Goal: Task Accomplishment & Management: Manage account settings

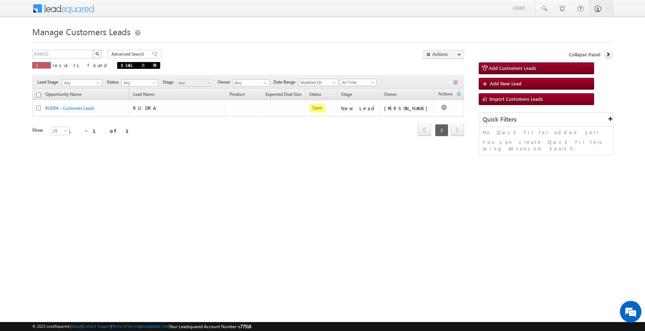
click at [153, 63] on span at bounding box center [155, 65] width 4 height 4
type input "Search Customers Leads"
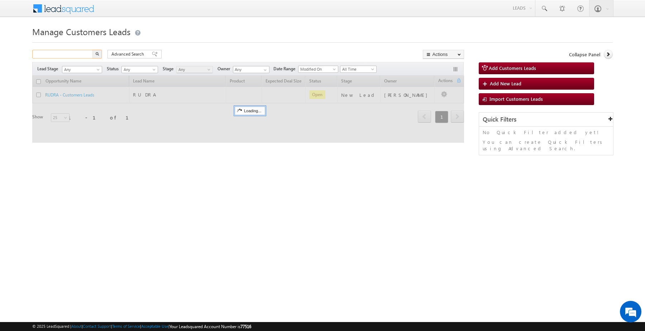
click at [79, 52] on input "text" at bounding box center [62, 54] width 61 height 9
paste input "855549"
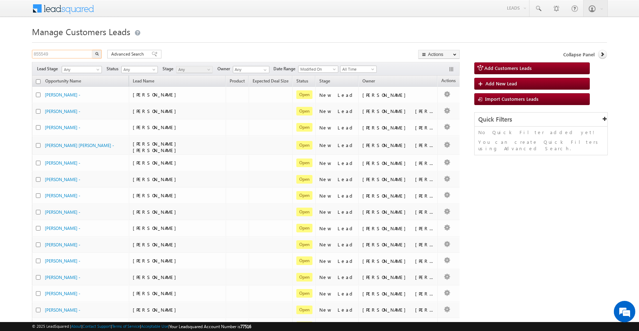
click at [65, 54] on input "855549" at bounding box center [62, 54] width 61 height 9
paste input "text"
type input "855549"
click at [97, 54] on img "button" at bounding box center [97, 54] width 4 height 4
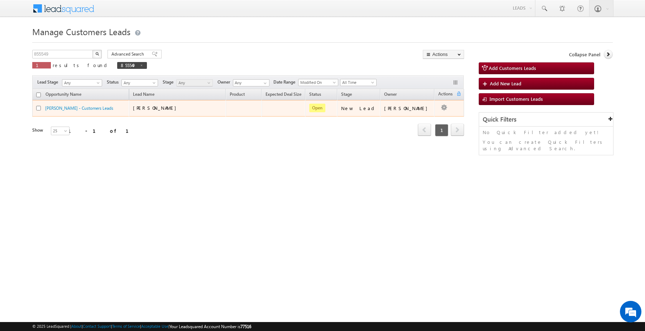
click at [445, 108] on button "button" at bounding box center [444, 107] width 7 height 7
click at [421, 117] on link "Edit" at bounding box center [430, 117] width 36 height 9
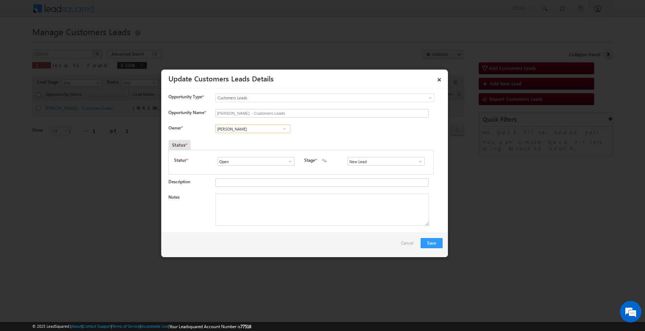
click at [262, 130] on input "[PERSON_NAME]" at bounding box center [253, 128] width 75 height 9
click at [252, 146] on span "subham.singh@sgrlimited.in" at bounding box center [250, 142] width 65 height 5
type input "Subham"
click at [378, 166] on input "New Lead" at bounding box center [386, 161] width 77 height 9
click at [372, 179] on link "Sales Marked" at bounding box center [386, 177] width 77 height 8
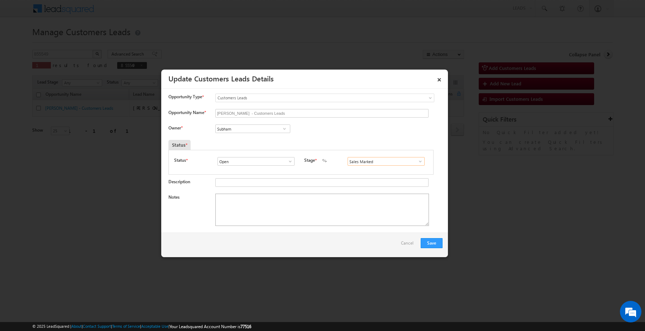
type input "Sales Marked"
drag, startPoint x: 267, startPoint y: 223, endPoint x: 273, endPoint y: 221, distance: 6.1
click at [271, 222] on textarea "Notes" at bounding box center [323, 210] width 214 height 32
paste textarea "855549"
type textarea "855549"
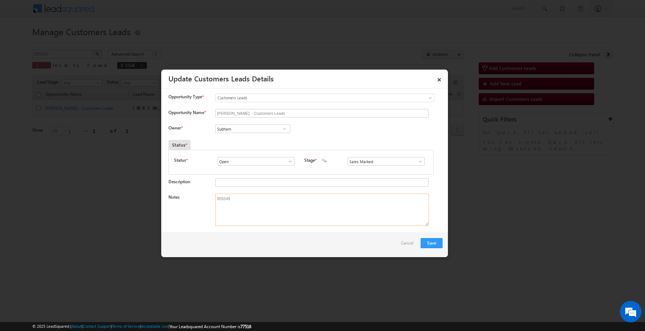
click at [291, 212] on textarea "855549" at bounding box center [323, 210] width 214 height 32
click at [290, 212] on textarea "855549" at bounding box center [323, 210] width 214 height 32
paste textarea "Parmanand /Construction / 10 lakh / Customer is Self -Employed 40k income is th…"
drag, startPoint x: 293, startPoint y: 217, endPoint x: 151, endPoint y: 169, distance: 150.5
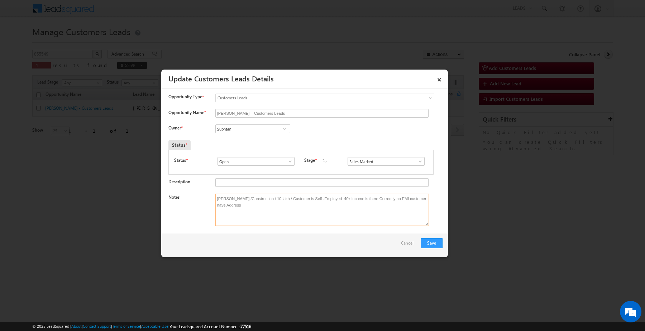
click at [151, 169] on body "Menu Affan Khan sitar a3@ks erve." at bounding box center [322, 101] width 645 height 203
paste textarea "Pratibha Colony Patna, H5GC+H7Q, Bhootnath Kachuara Rd, East Lakshmi Nagar, Ram…"
type textarea "Parmanand /Construction / 10 lakh / Customer is Self -Employed 40k income is th…"
click at [432, 244] on button "Save" at bounding box center [432, 243] width 22 height 10
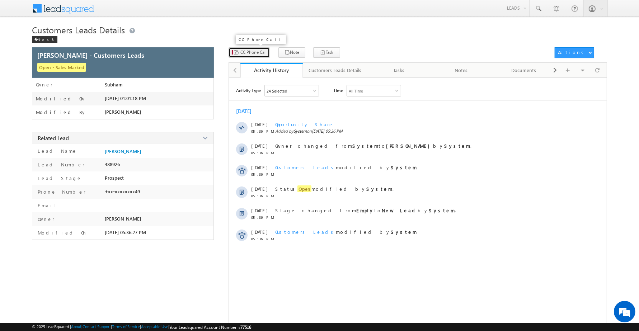
click at [259, 51] on span "CC Phone Call" at bounding box center [253, 52] width 26 height 6
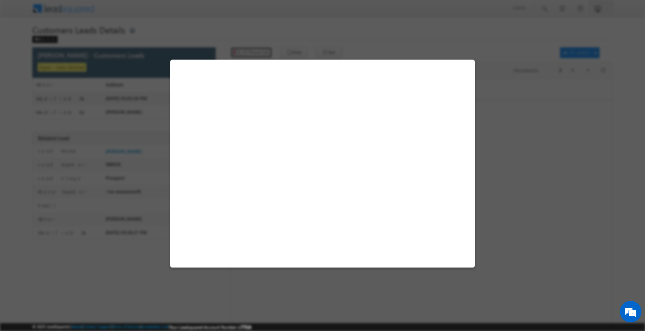
select select "Patna"
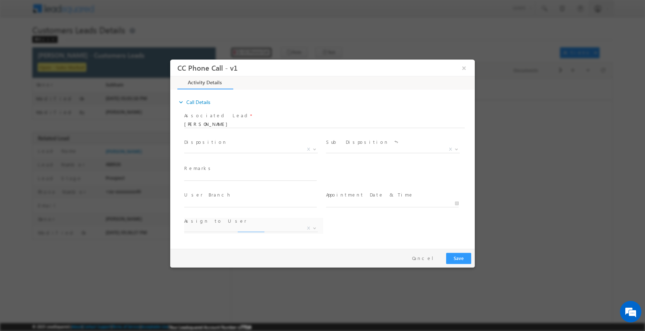
select select "nihar.sawant+cc1@leadsquared.com"
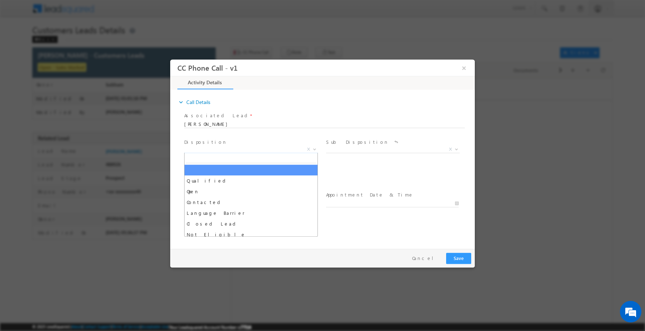
click at [245, 150] on span "X" at bounding box center [251, 149] width 134 height 7
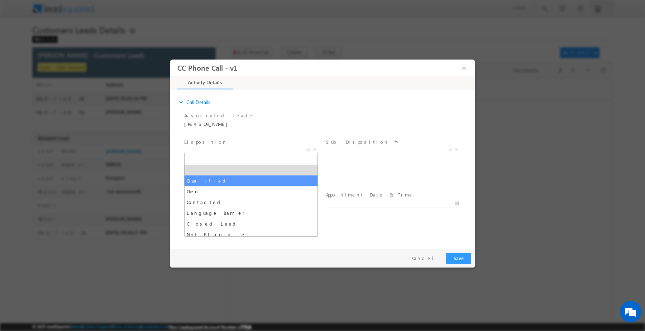
drag, startPoint x: 238, startPoint y: 175, endPoint x: 246, endPoint y: 175, distance: 7.9
select select "Qualified"
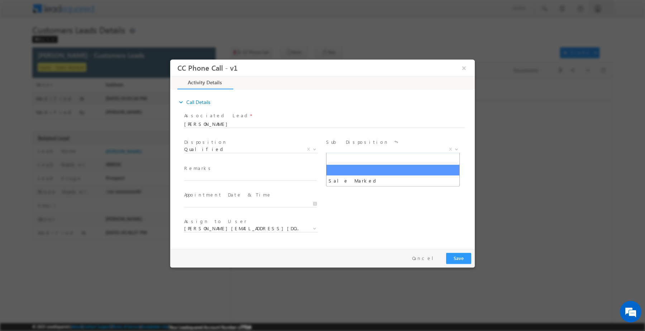
click at [342, 148] on span "X" at bounding box center [393, 149] width 134 height 7
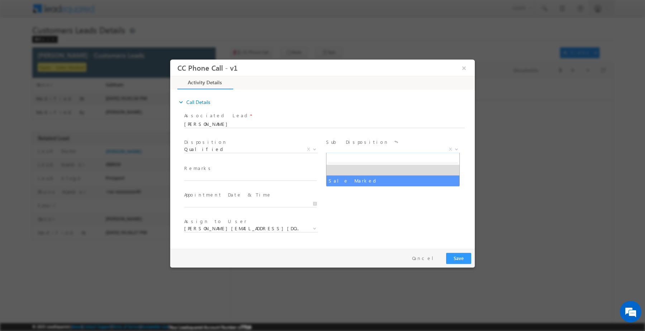
select select "Sale Marked"
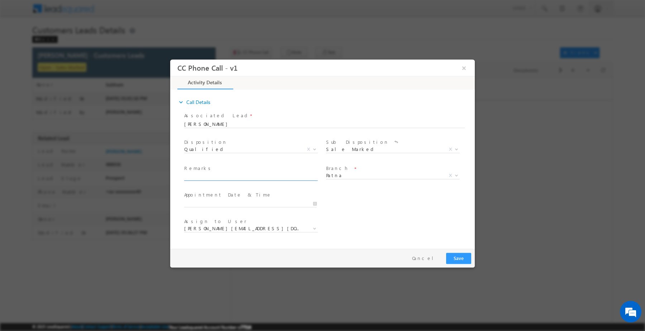
paste input "Parmanand /Construction / 10 lakh / Customer is Self -Employed 40k income is th…"
click at [260, 177] on input "text" at bounding box center [250, 176] width 133 height 7
type input "Parmanand /Construction / 10 lakh / Customer is Self -Employed 40k income is th…"
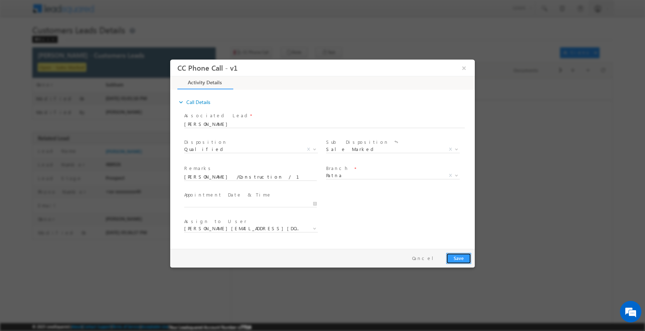
drag, startPoint x: 454, startPoint y: 259, endPoint x: 460, endPoint y: 260, distance: 5.7
click at [460, 260] on button "Save" at bounding box center [458, 257] width 25 height 11
